Goal: Task Accomplishment & Management: Manage account settings

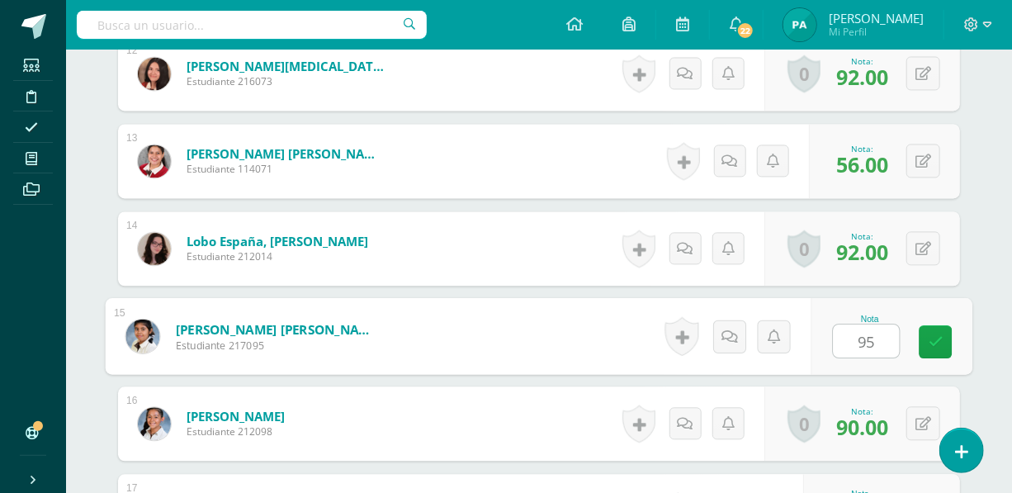
type input "95"
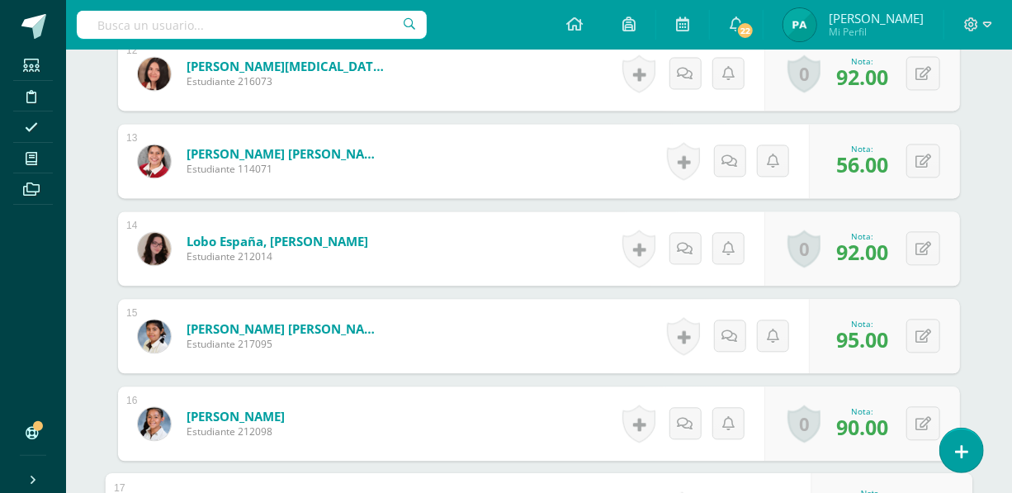
scroll to position [1766, 0]
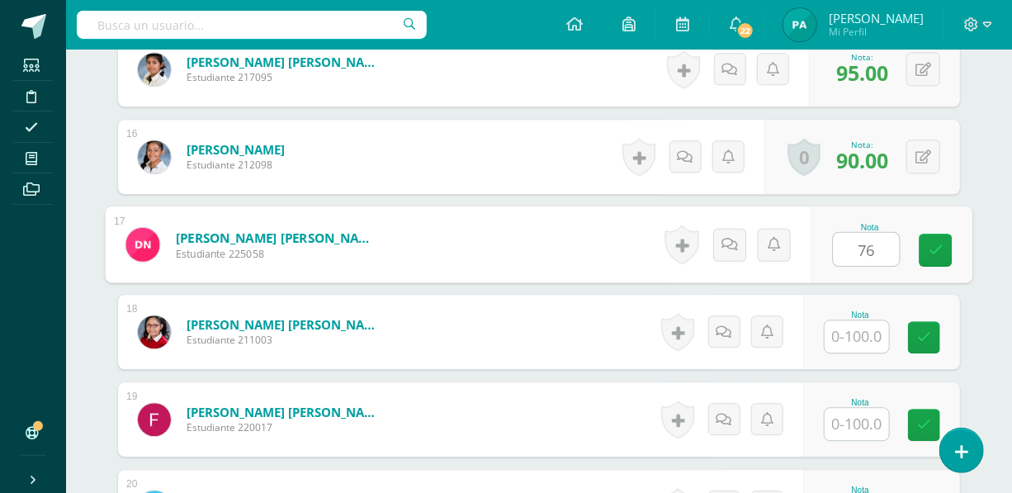
type input "76"
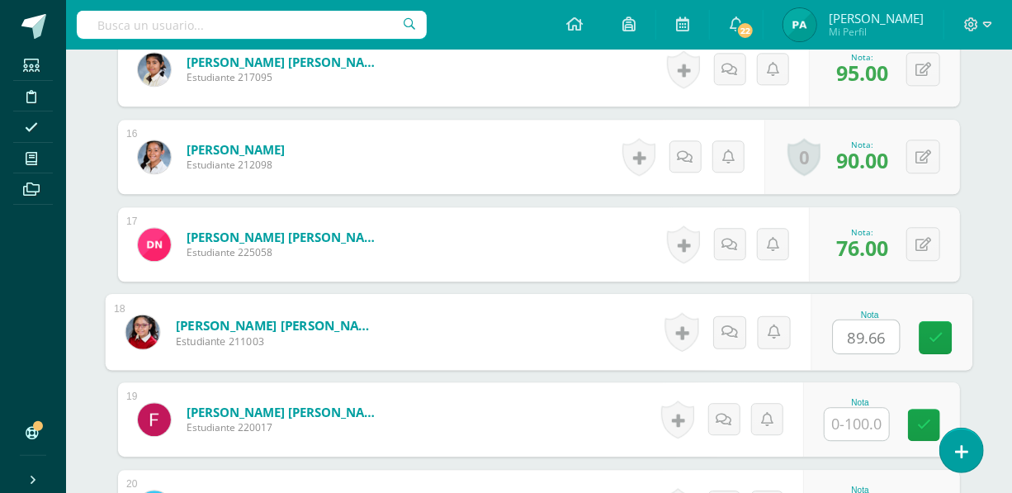
type input "89.66"
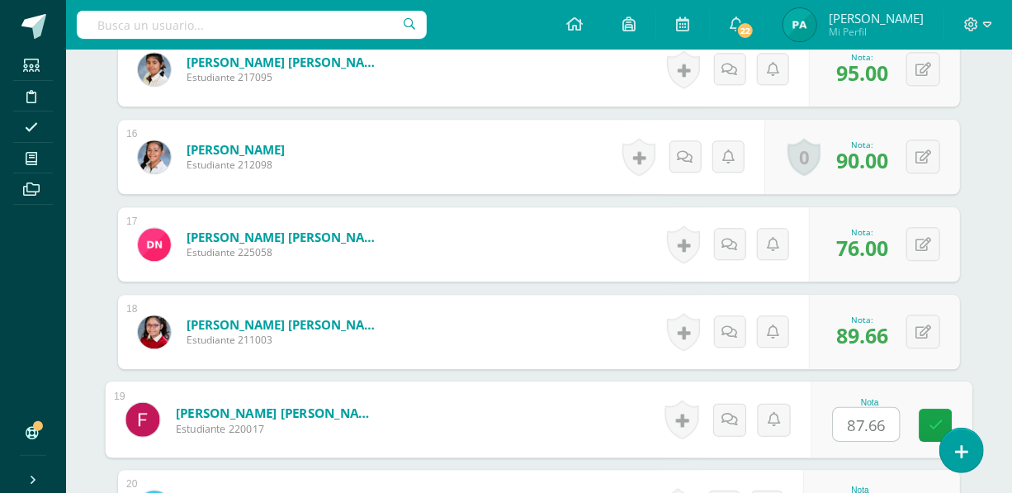
type input "87.66"
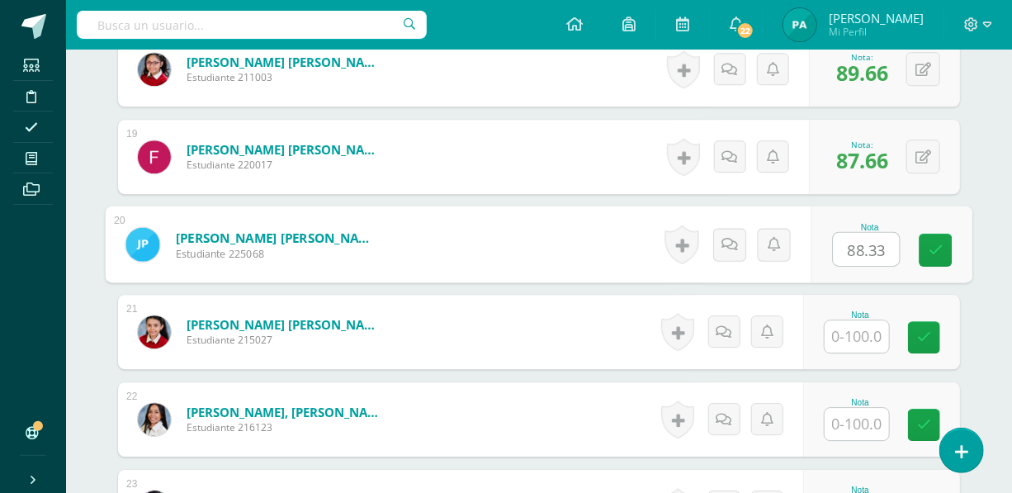
type input "88.33"
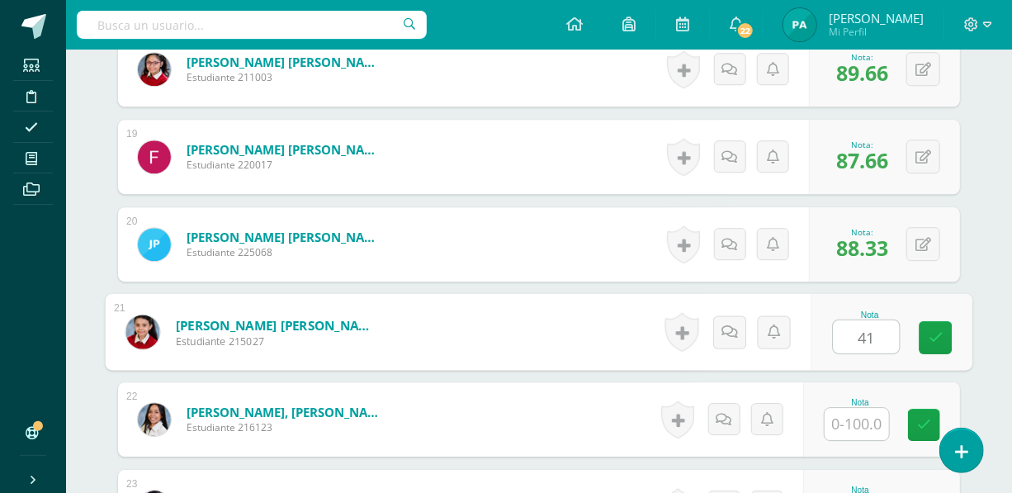
type input "41"
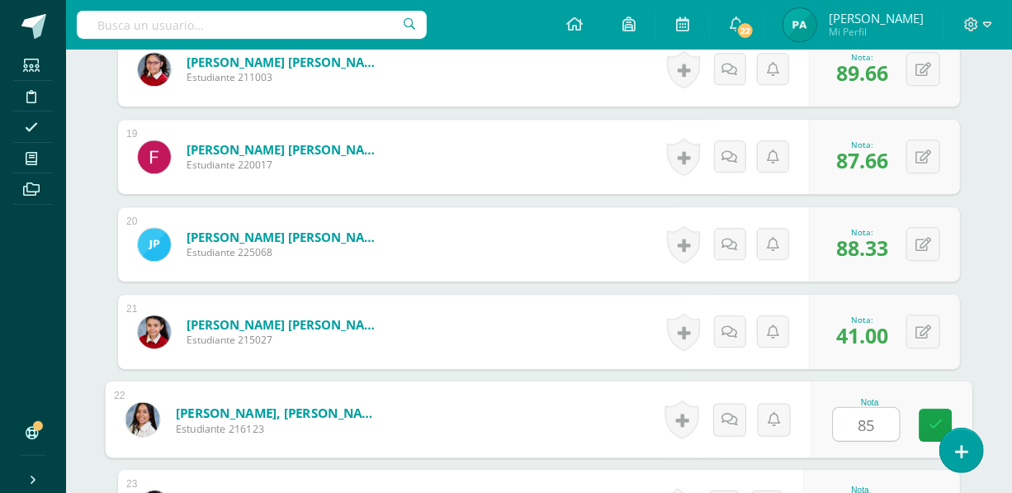
type input "85"
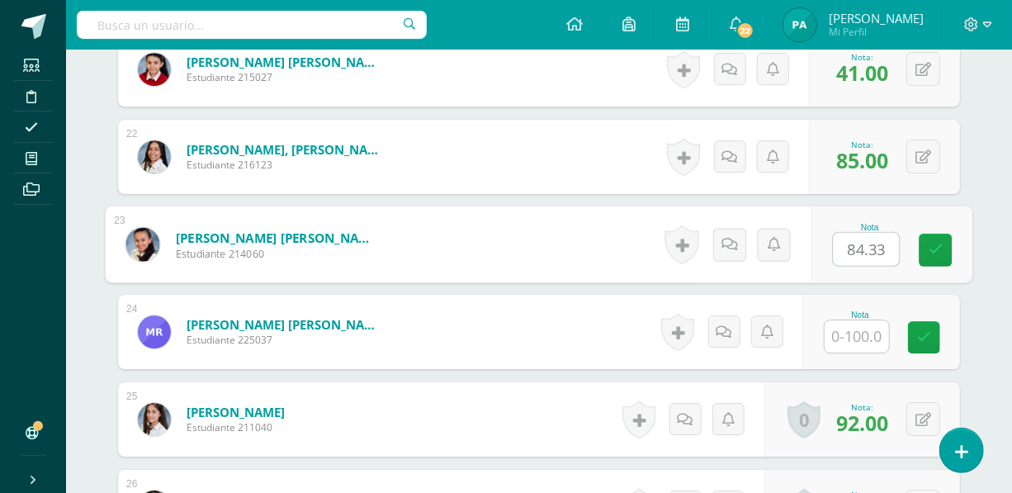
type input "84.33"
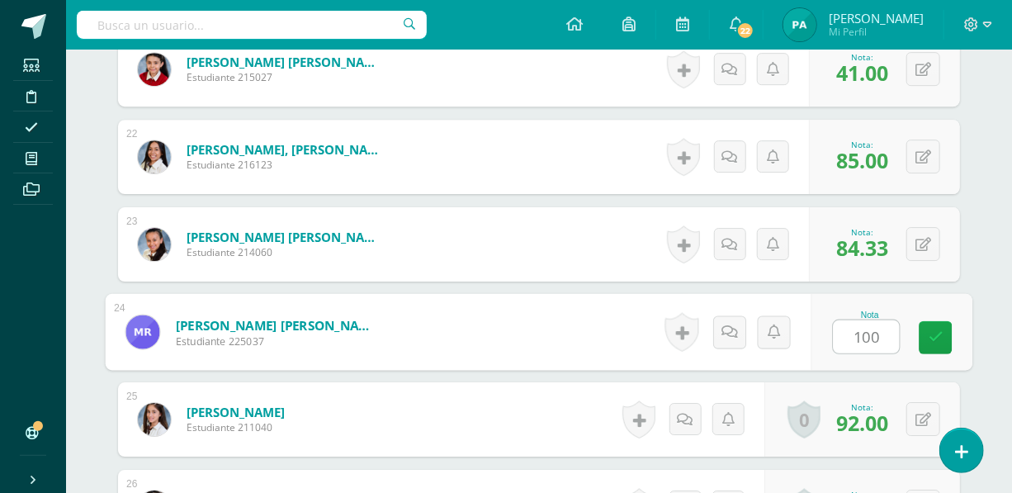
type input "100"
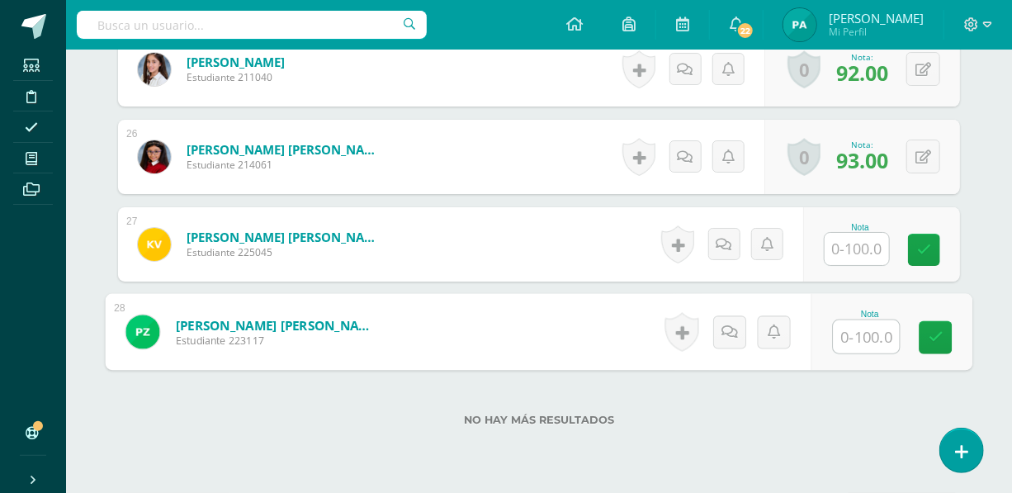
scroll to position [2673, 0]
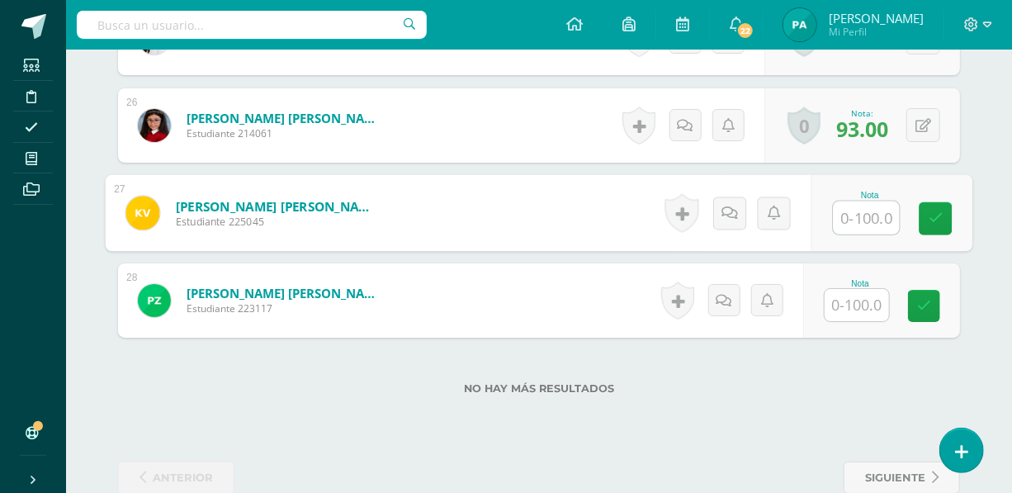
click at [835, 215] on input "text" at bounding box center [867, 217] width 66 height 33
type input "100"
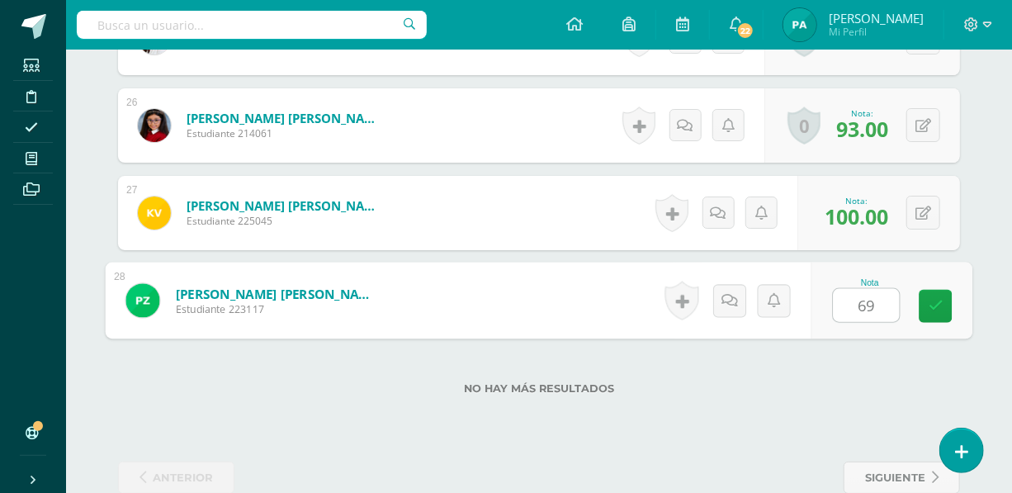
type input "69"
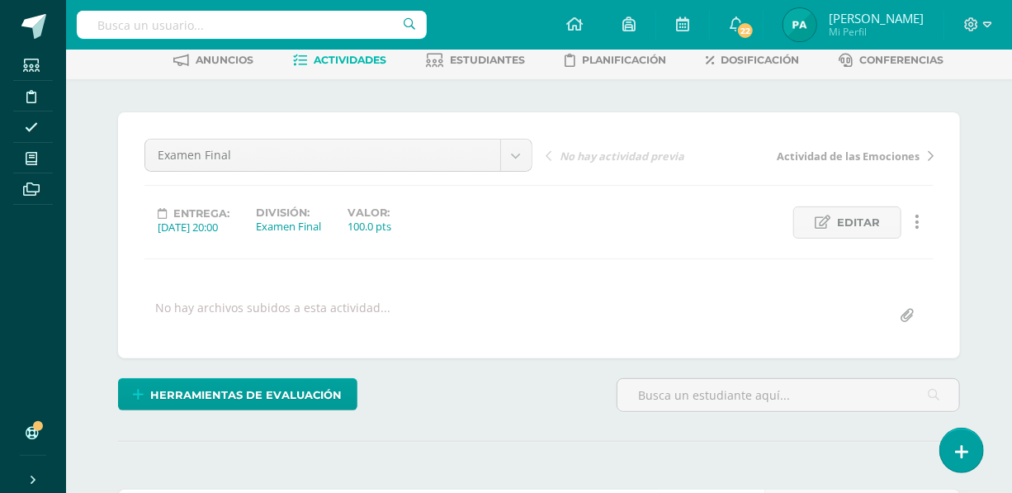
scroll to position [0, 0]
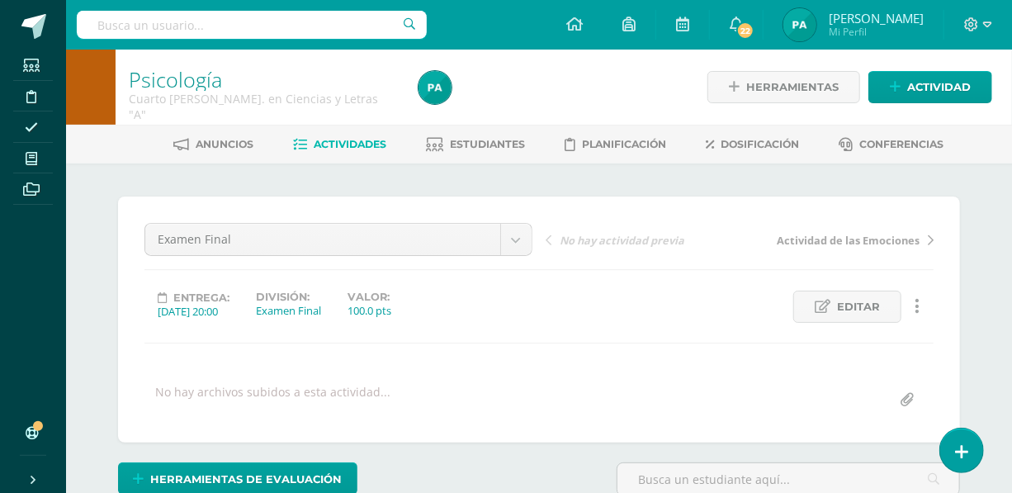
click at [504, 152] on link "Estudiantes" at bounding box center [476, 144] width 99 height 26
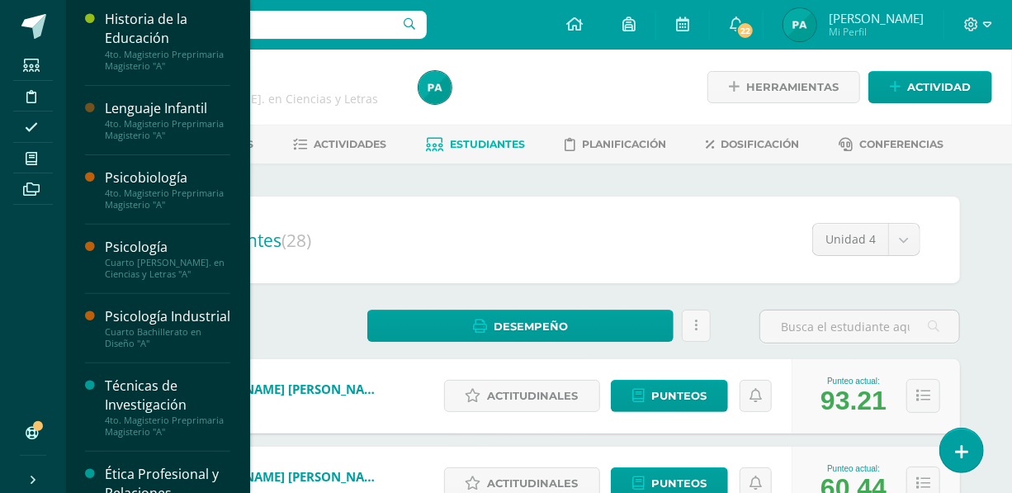
scroll to position [222, 0]
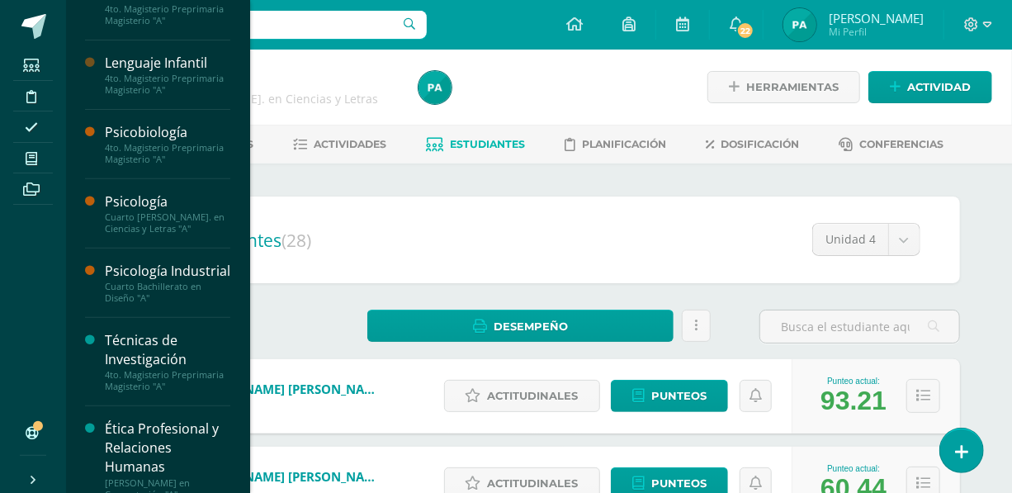
click at [140, 281] on div "Psicología Industrial" at bounding box center [167, 271] width 125 height 19
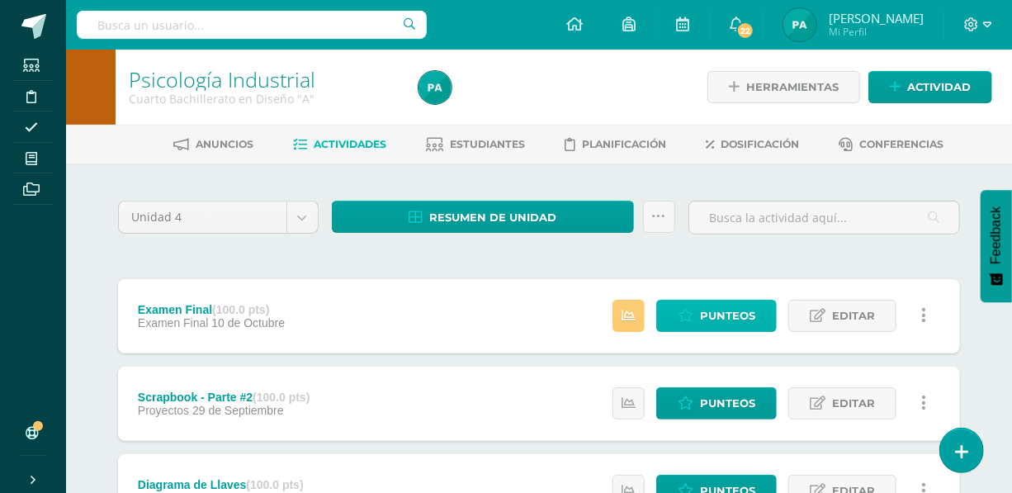
click at [720, 319] on span "Punteos" at bounding box center [727, 315] width 55 height 31
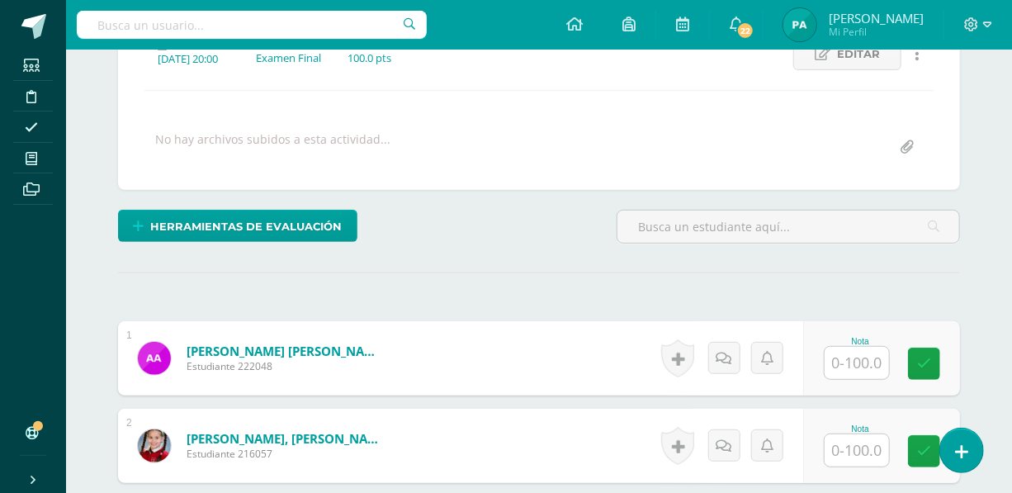
scroll to position [253, 0]
click at [858, 354] on input "text" at bounding box center [857, 362] width 64 height 32
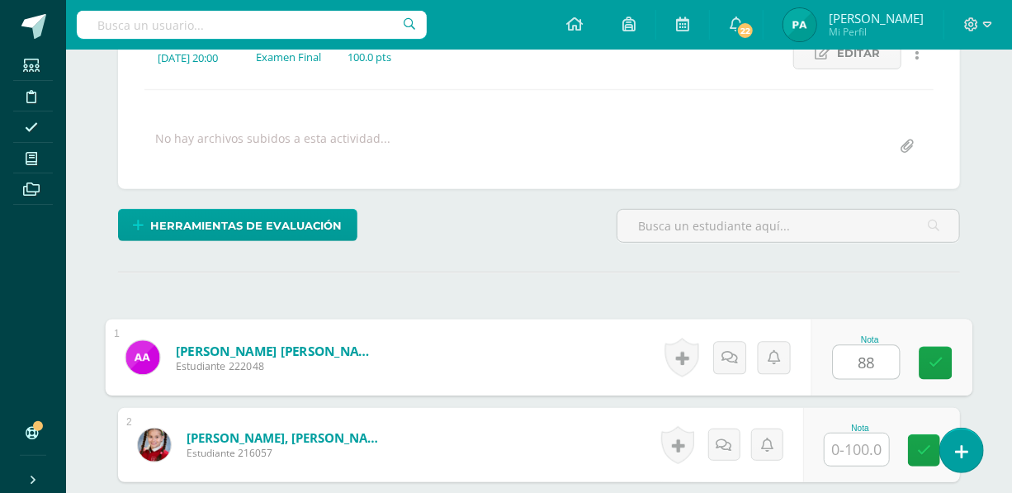
type input "88"
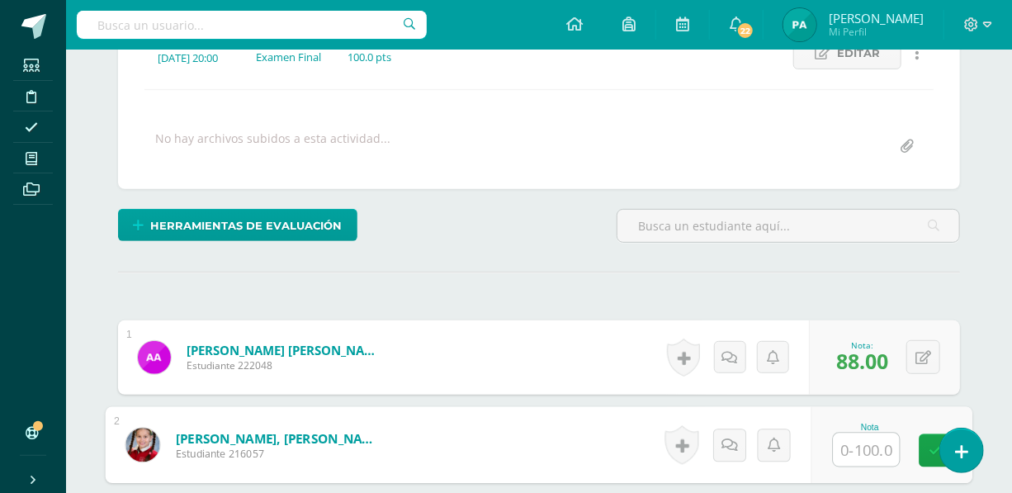
scroll to position [254, 0]
type input "90"
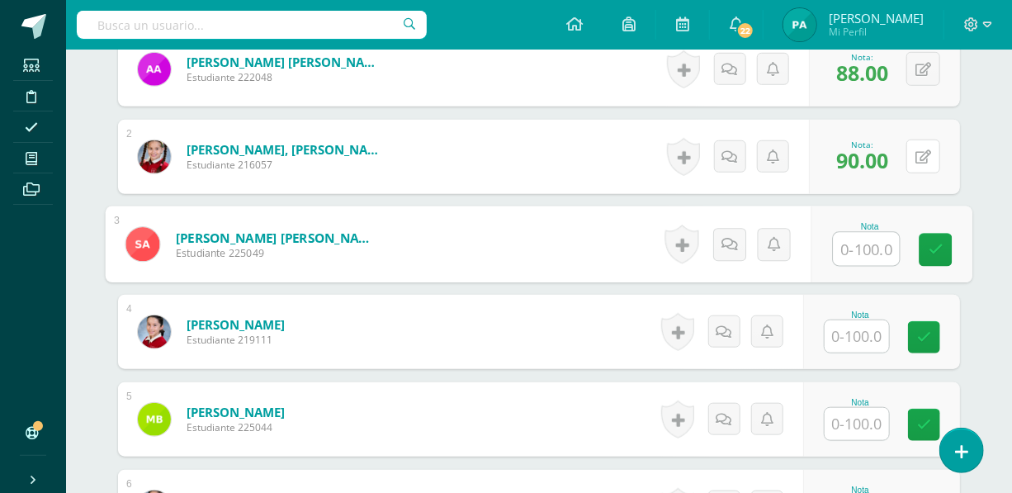
click at [924, 163] on button at bounding box center [923, 157] width 34 height 34
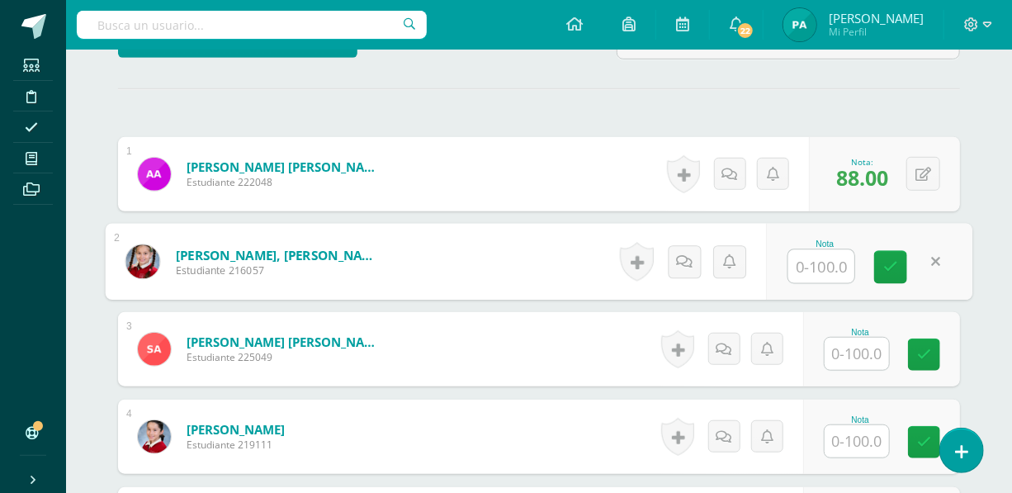
scroll to position [429, 0]
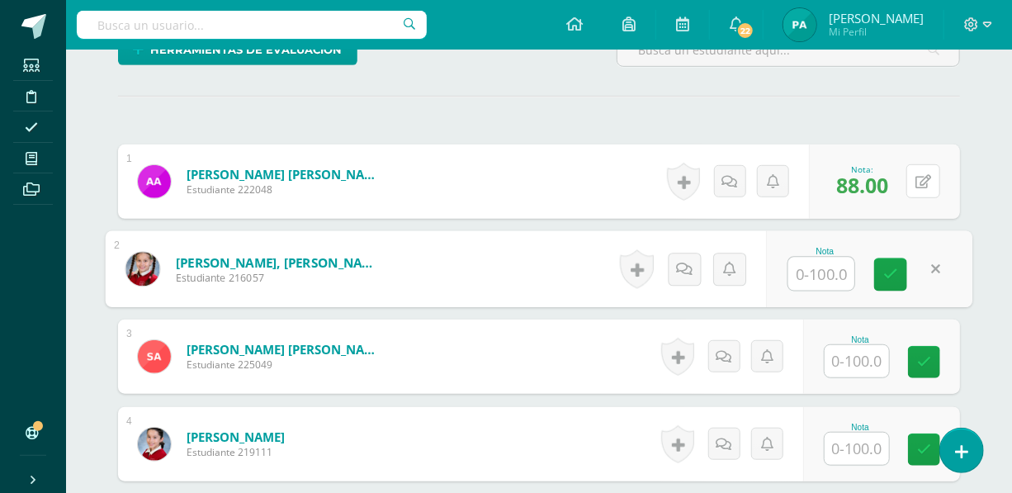
click at [924, 164] on button at bounding box center [923, 181] width 34 height 34
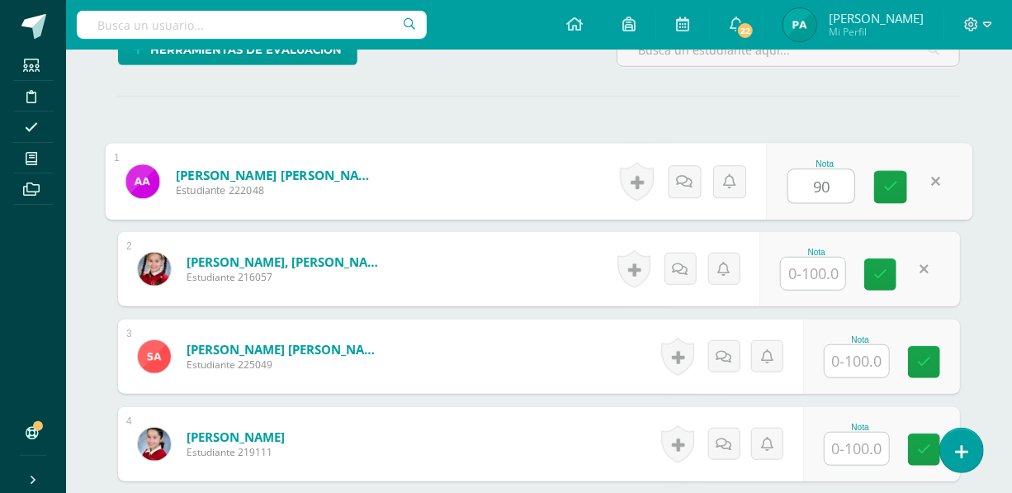
type input "90"
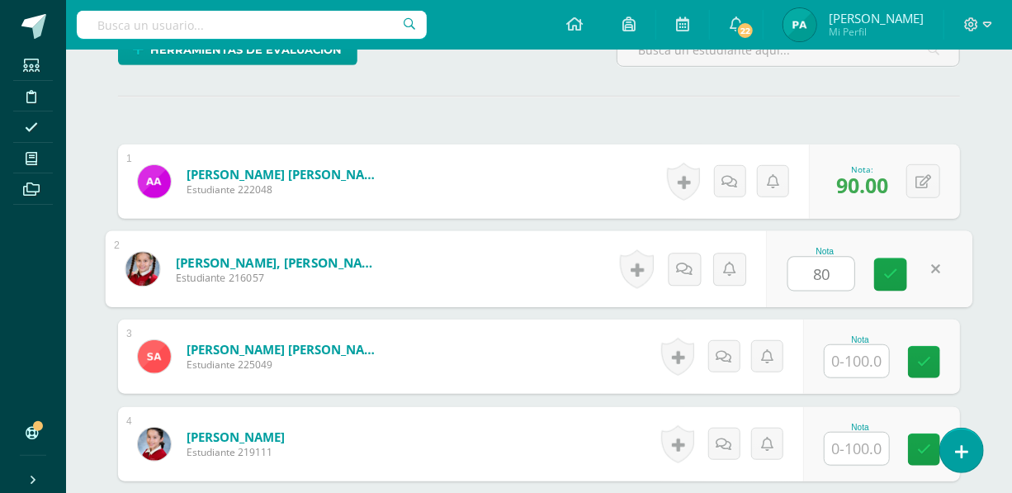
type input "80"
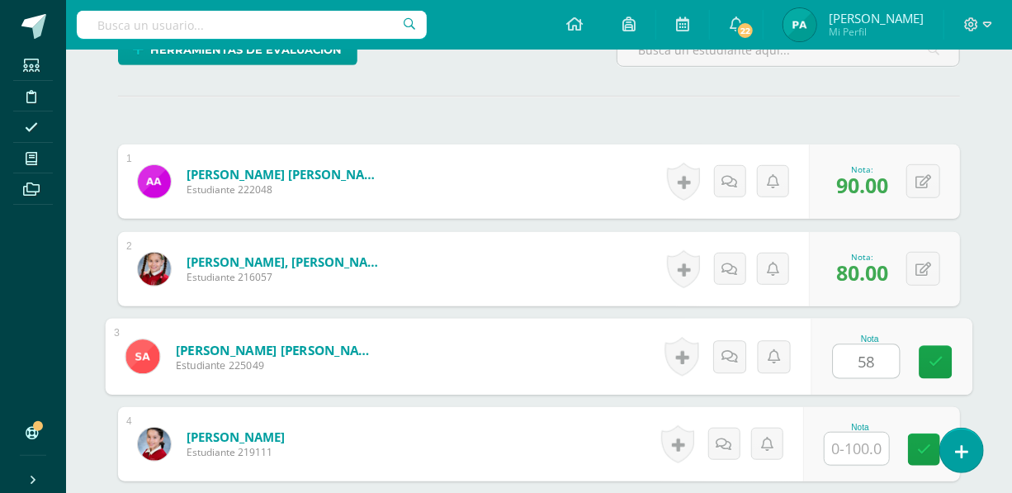
type input "58"
